Goal: Transaction & Acquisition: Purchase product/service

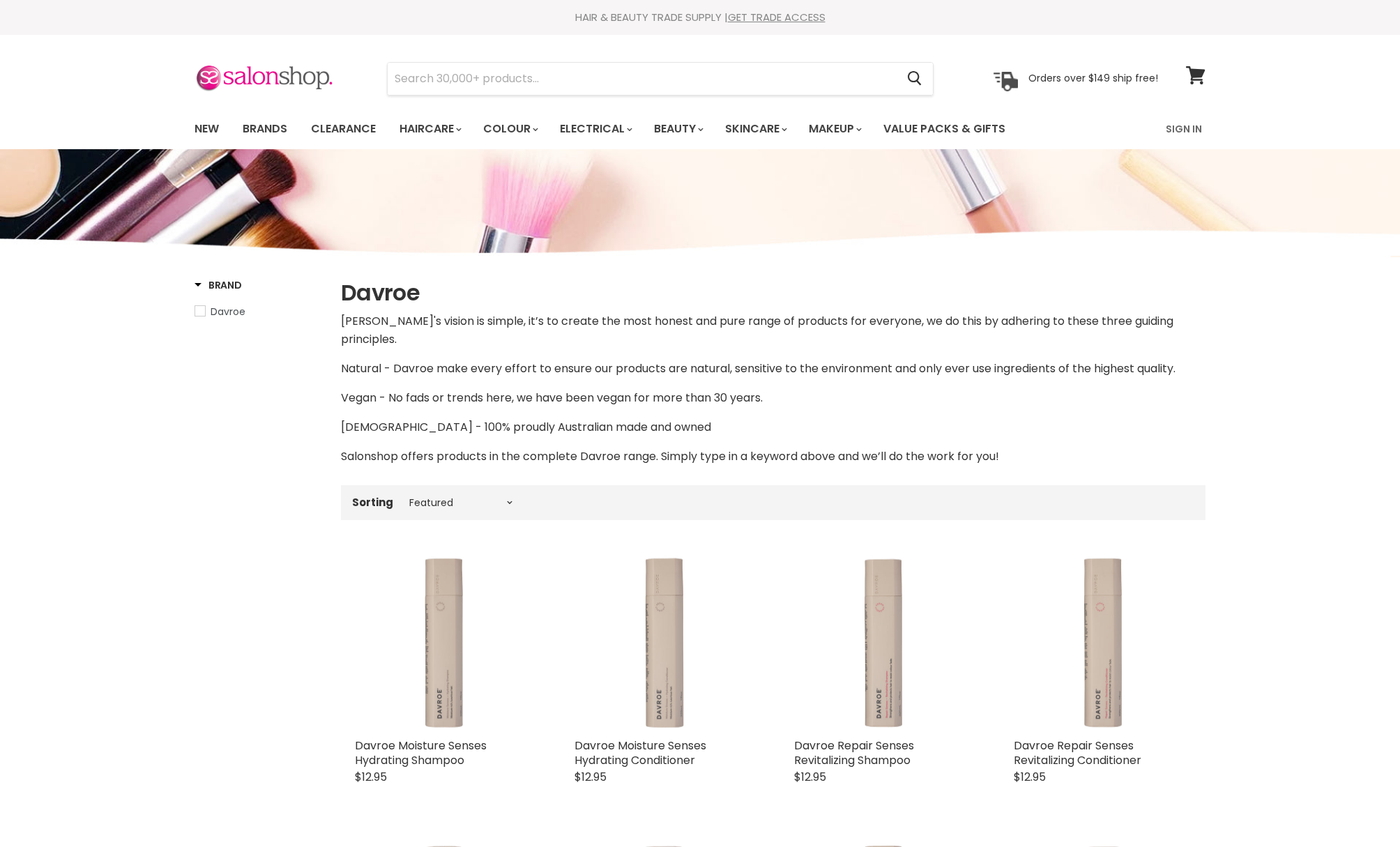
select select "manual"
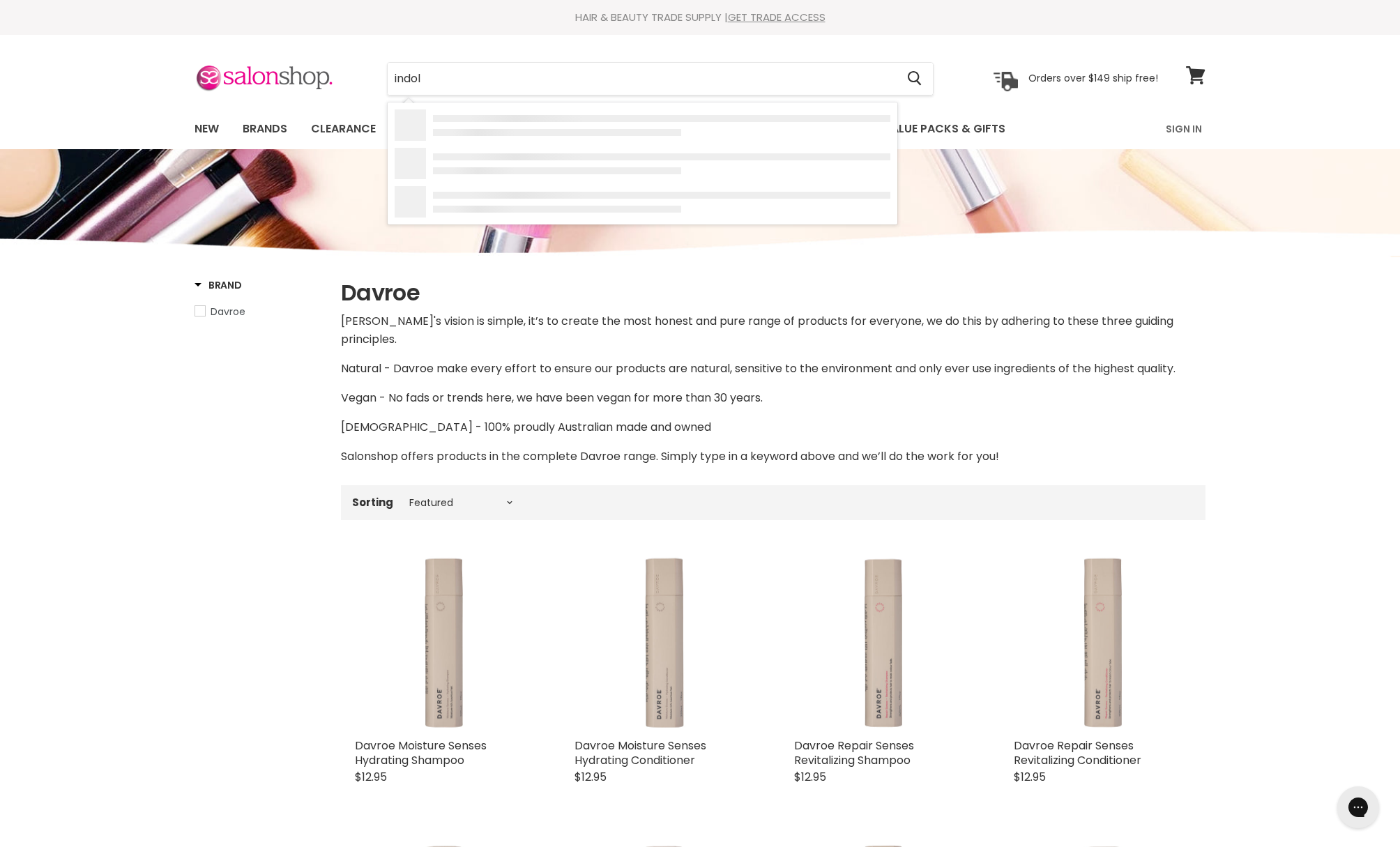
type input "indola"
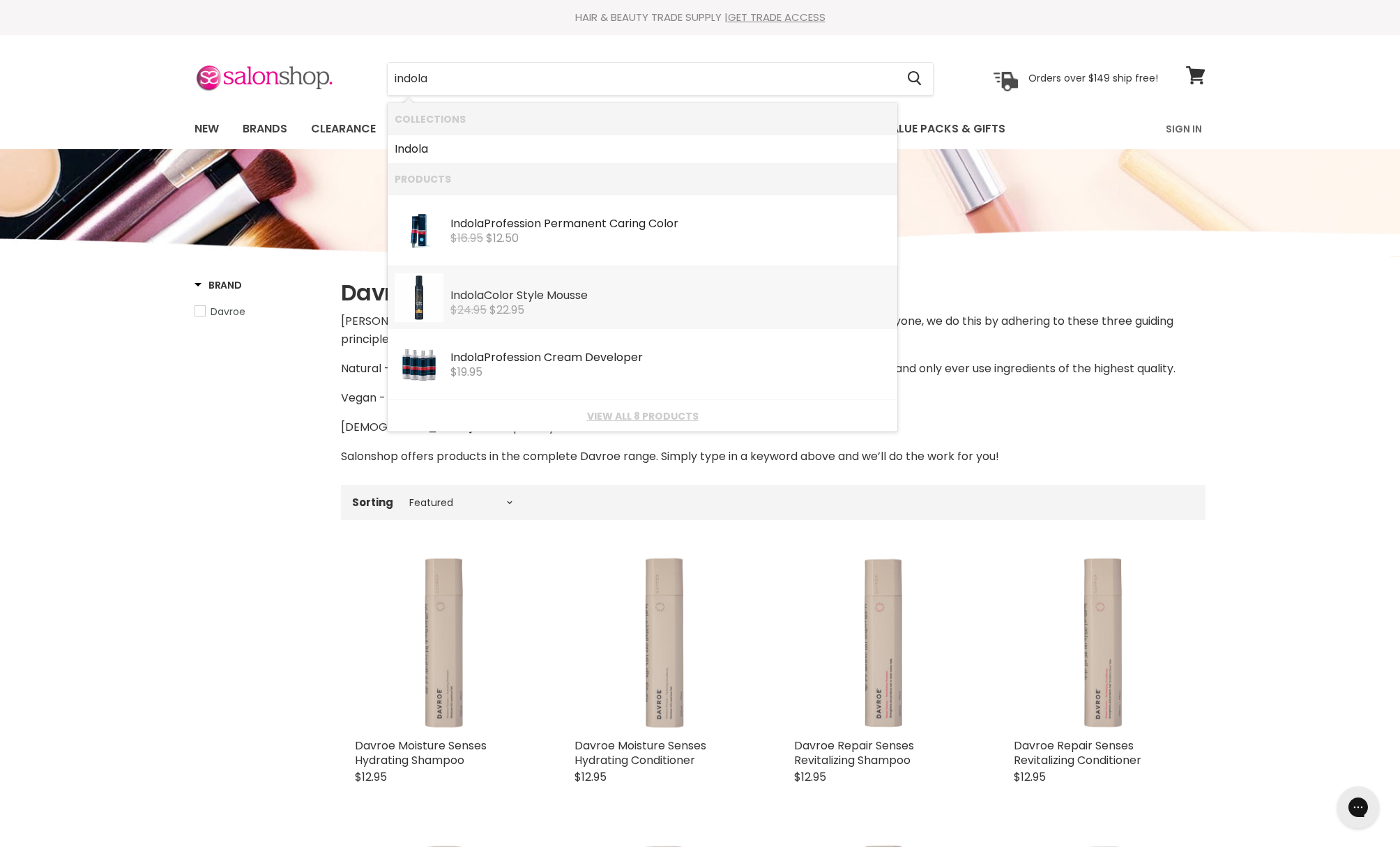
click at [625, 319] on link "Indola Color Style Mousse Indola $24.95 $22.95" at bounding box center [642, 297] width 496 height 49
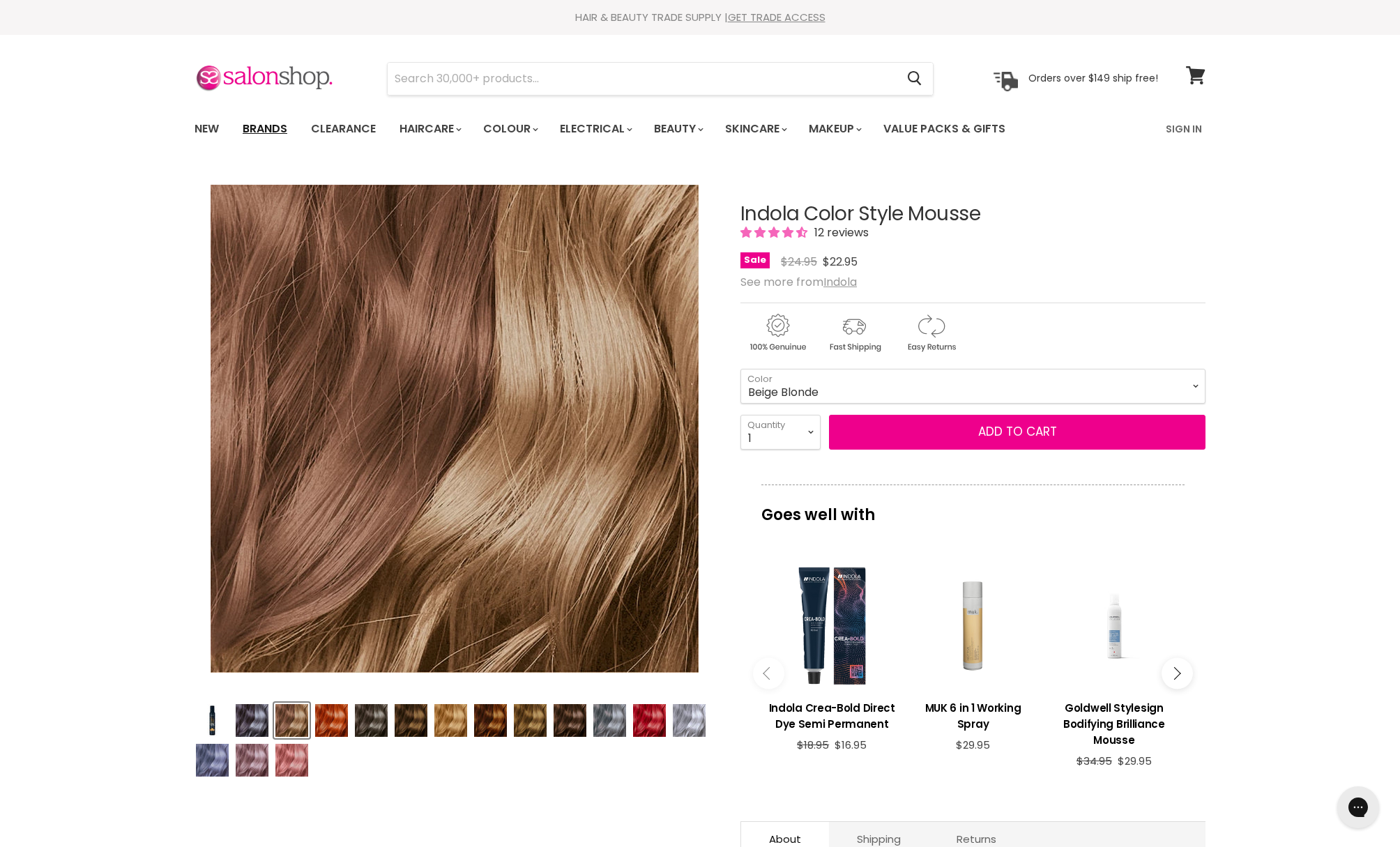
click at [247, 131] on link "Brands" at bounding box center [265, 128] width 66 height 29
